Goal: Task Accomplishment & Management: Manage account settings

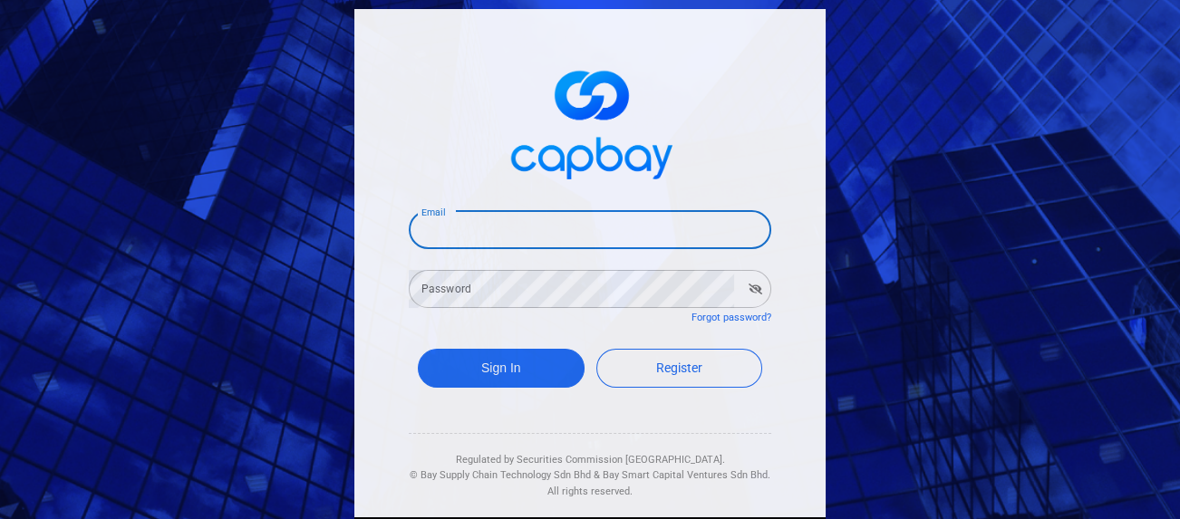
click at [462, 232] on input "Email" at bounding box center [590, 230] width 363 height 38
type input "[EMAIL_ADDRESS][DOMAIN_NAME]"
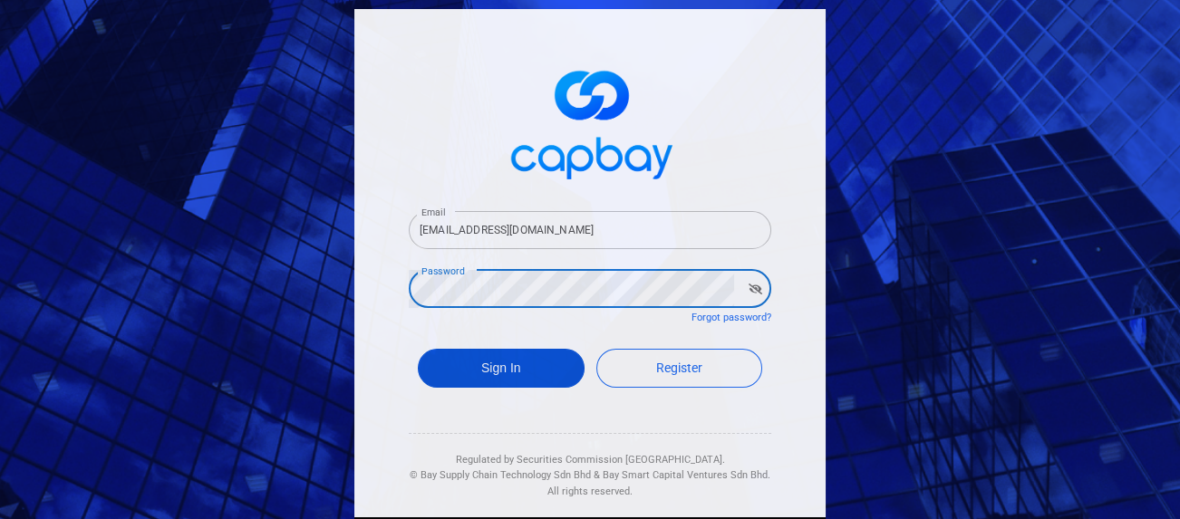
click at [447, 364] on button "Sign In" at bounding box center [501, 368] width 167 height 39
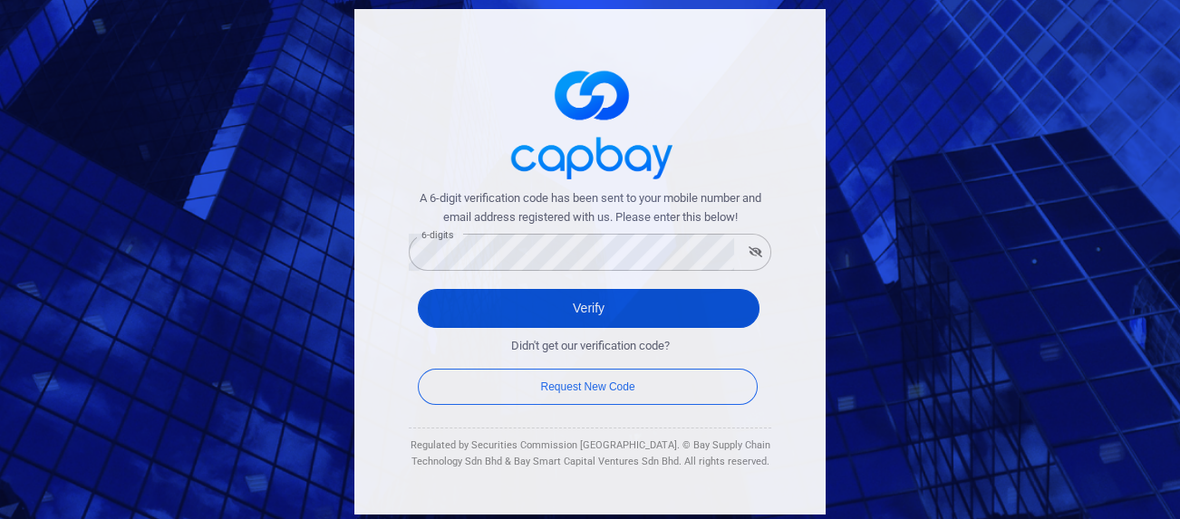
click at [515, 307] on button "Verify" at bounding box center [589, 308] width 342 height 39
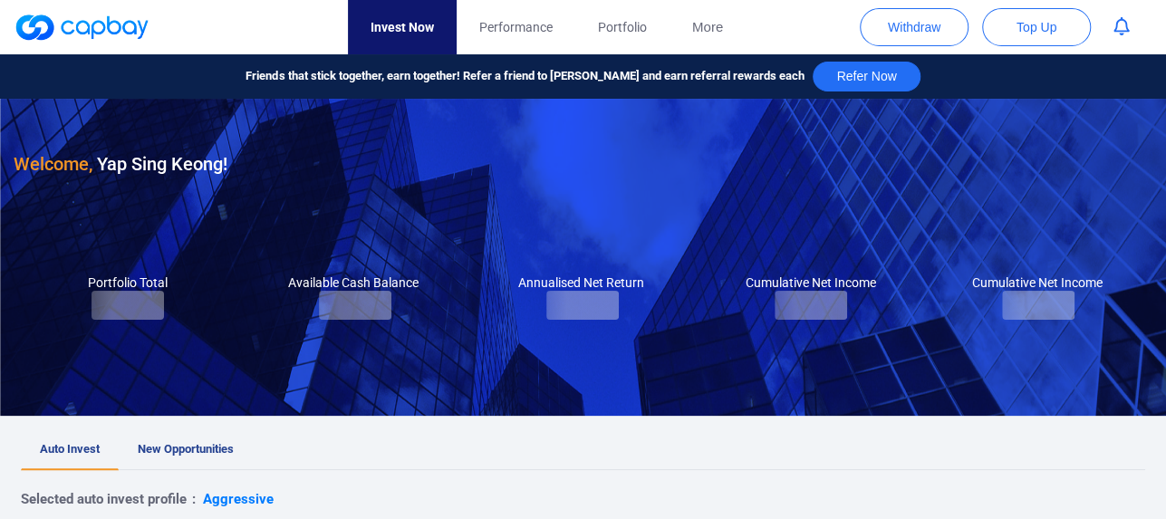
checkbox input "true"
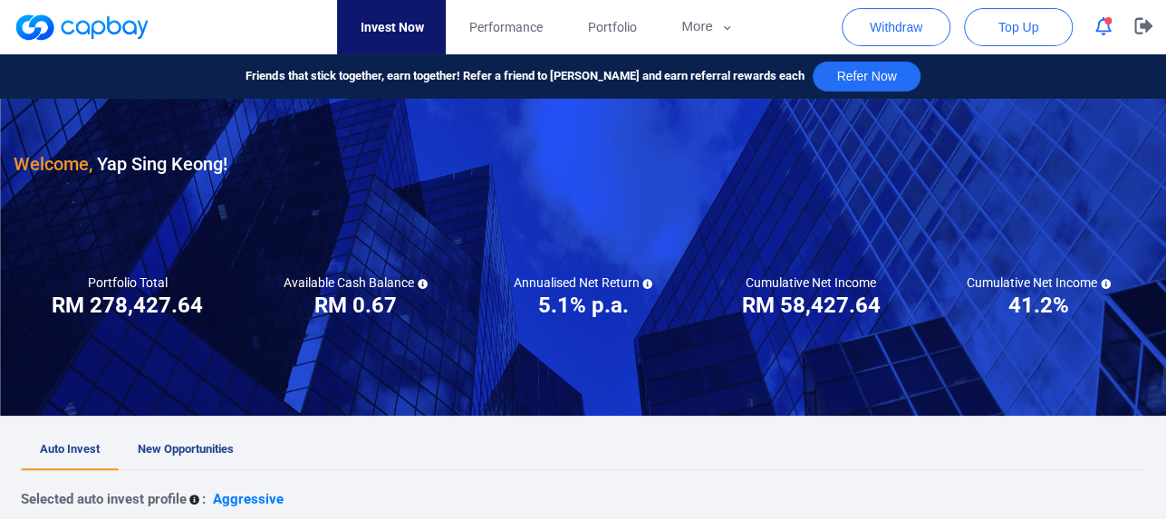
click at [217, 447] on span "New Opportunities" at bounding box center [186, 449] width 96 height 14
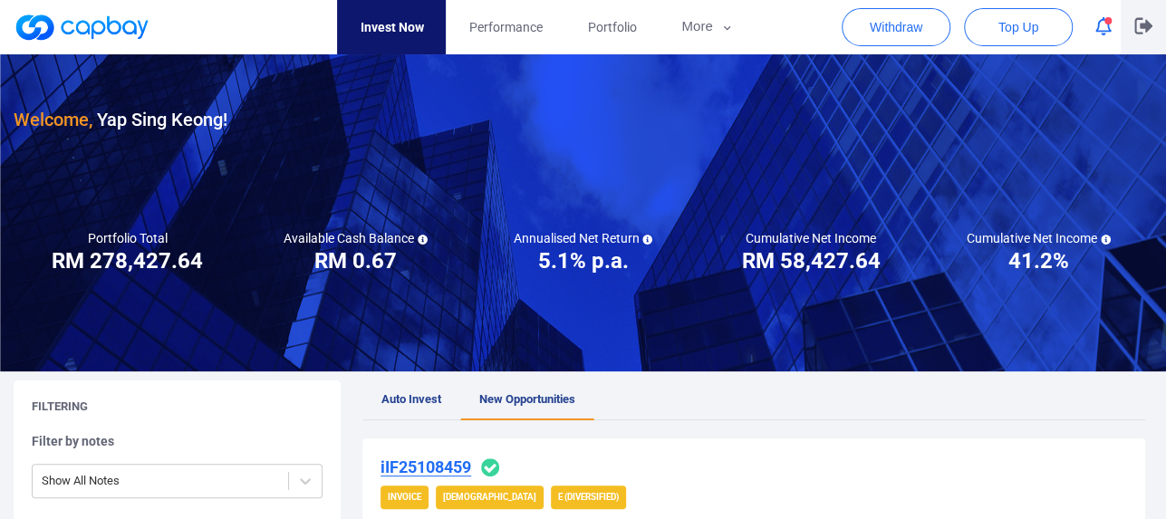
click at [1136, 33] on icon "button" at bounding box center [1144, 26] width 18 height 16
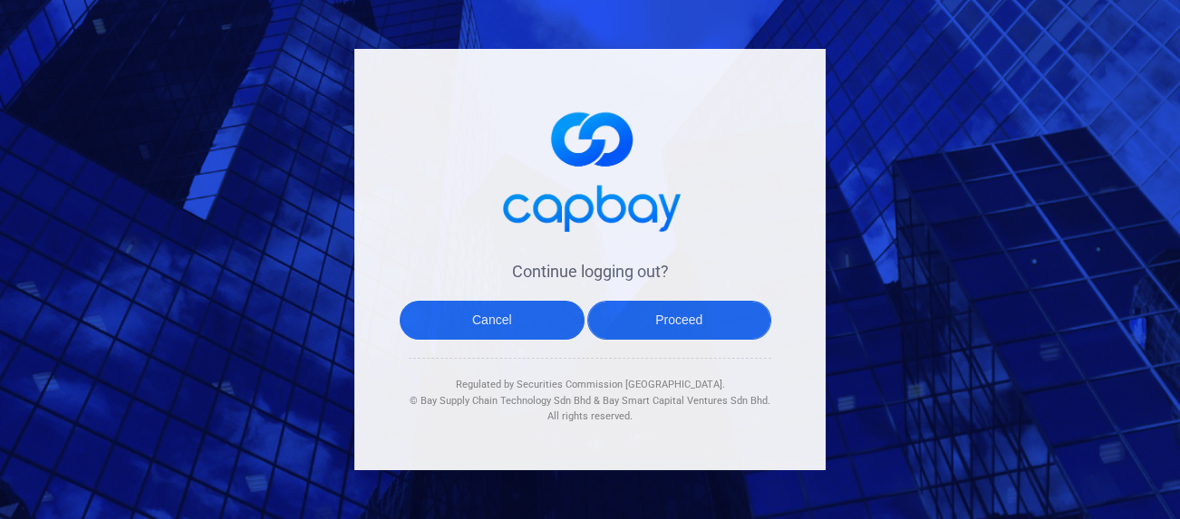
click at [690, 314] on button "Proceed" at bounding box center [679, 320] width 185 height 39
